Goal: Book appointment/travel/reservation

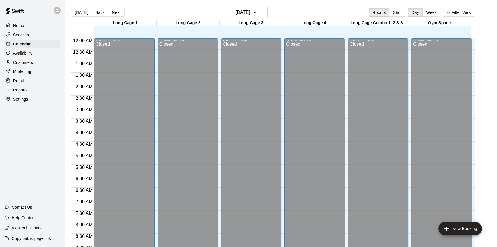
scroll to position [319, 0]
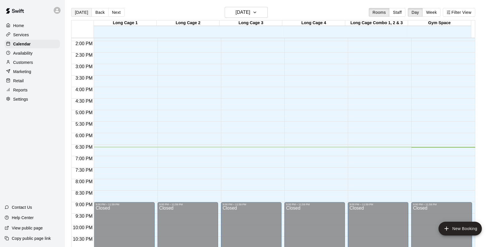
click at [78, 11] on button "[DATE]" at bounding box center [81, 12] width 21 height 9
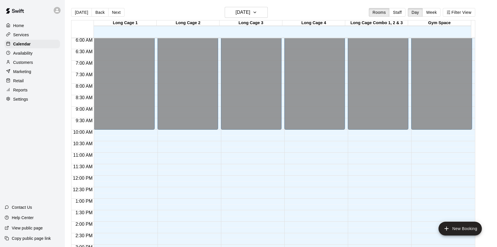
scroll to position [136, 0]
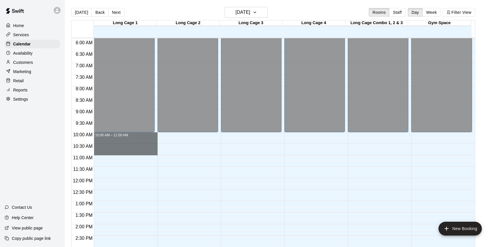
drag, startPoint x: 143, startPoint y: 135, endPoint x: 145, endPoint y: 151, distance: 15.9
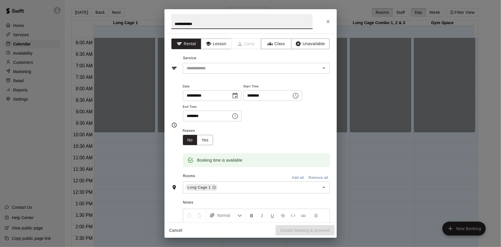
type input "**********"
click at [207, 68] on input "text" at bounding box center [248, 68] width 127 height 7
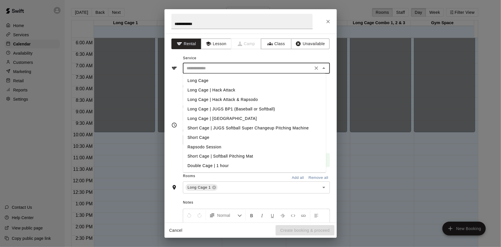
click at [219, 81] on li "Long Cage" at bounding box center [254, 80] width 143 height 9
type input "*********"
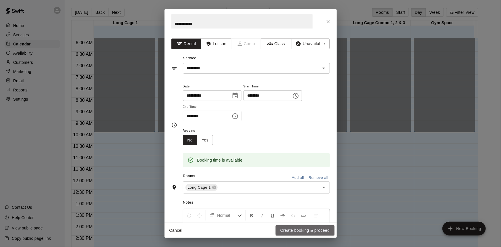
click at [299, 233] on button "Create booking & proceed" at bounding box center [305, 230] width 59 height 11
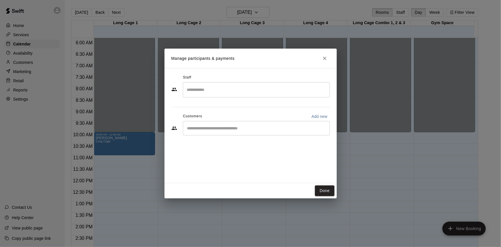
click at [239, 129] on input "Start typing to search customers..." at bounding box center [256, 128] width 142 height 6
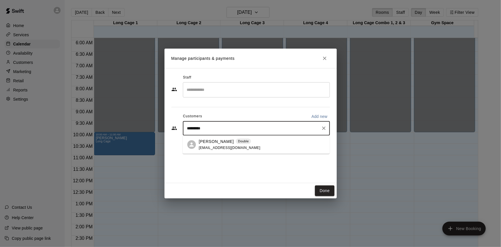
type input "**********"
click at [244, 144] on div "[PERSON_NAME] Double" at bounding box center [230, 141] width 62 height 6
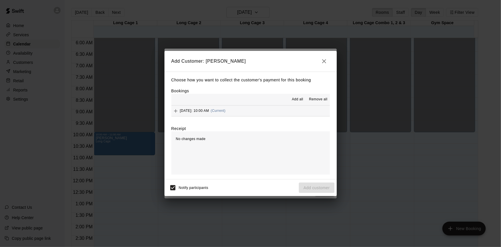
drag, startPoint x: 252, startPoint y: 112, endPoint x: 255, endPoint y: 115, distance: 4.3
click at [226, 112] on span "(Current)" at bounding box center [218, 110] width 15 height 4
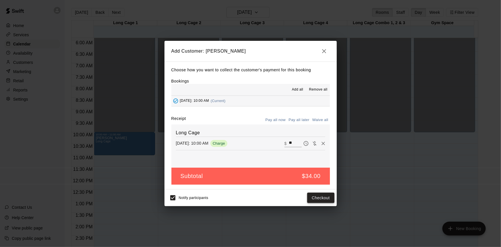
click at [318, 200] on button "Checkout" at bounding box center [320, 197] width 27 height 11
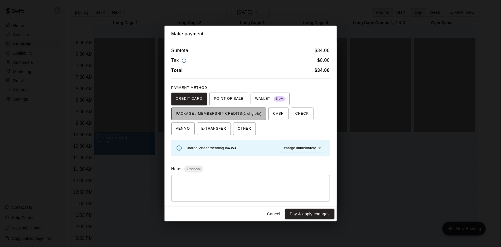
click at [257, 116] on span "PACKAGE / MEMBERSHIP CREDITS (1 eligible)" at bounding box center [219, 113] width 86 height 9
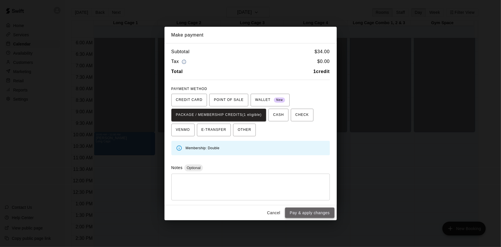
click at [312, 211] on button "Pay & apply changes" at bounding box center [309, 212] width 49 height 11
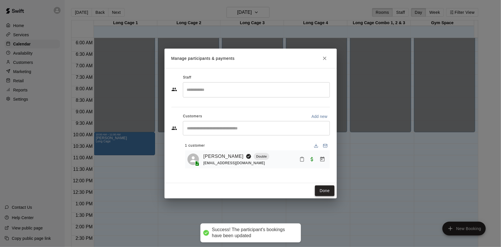
click at [322, 189] on button "Done" at bounding box center [324, 190] width 19 height 11
